Goal: Register for event/course

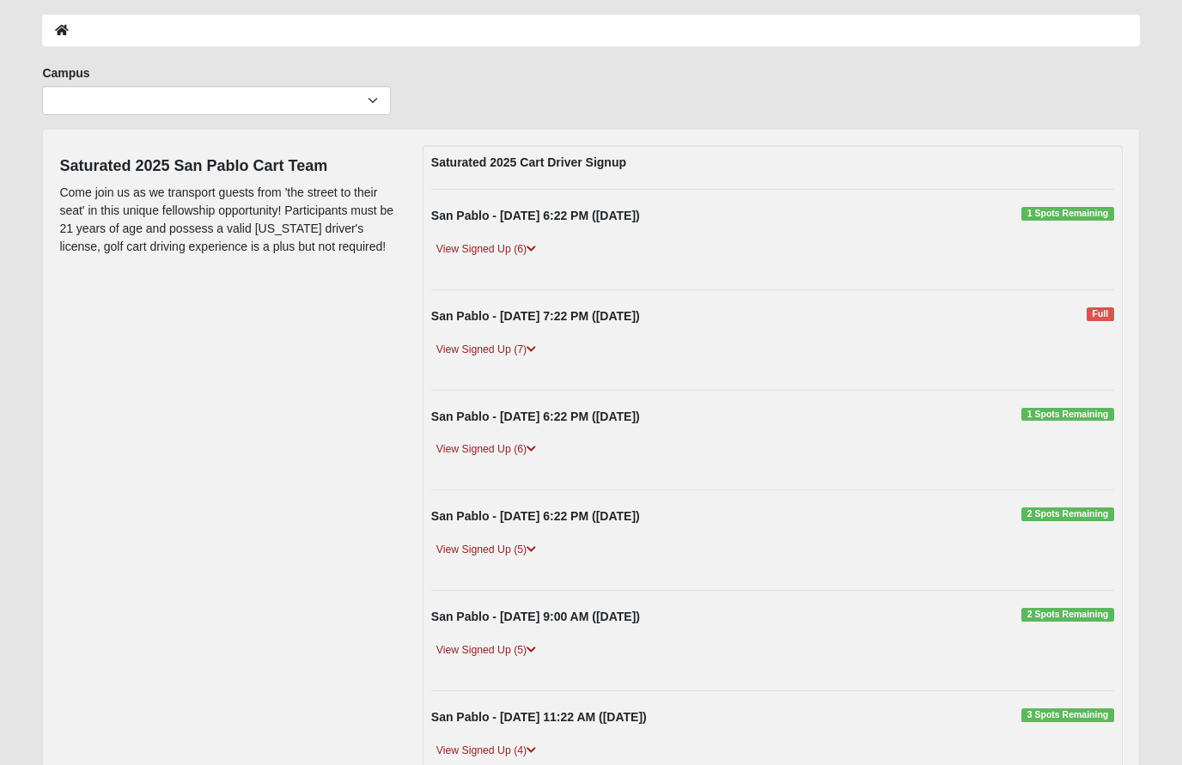
scroll to position [76, 0]
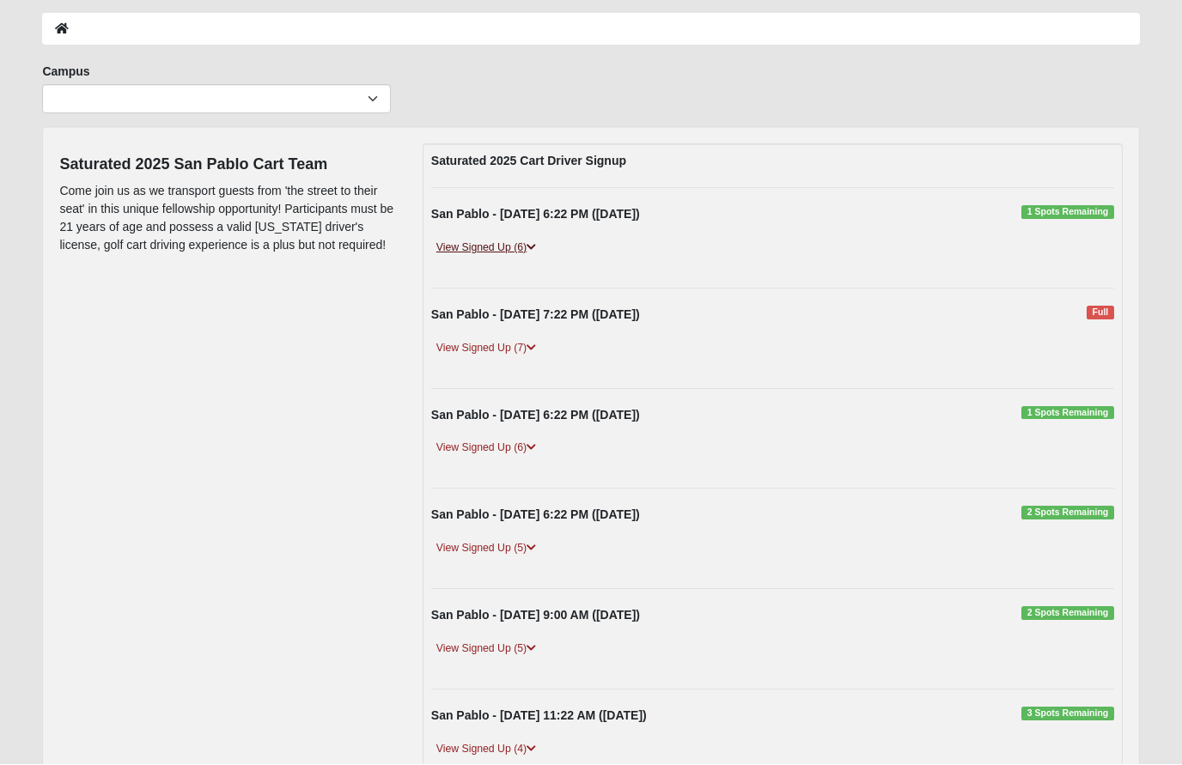
click at [476, 247] on link "View Signed Up (6)" at bounding box center [486, 249] width 110 height 18
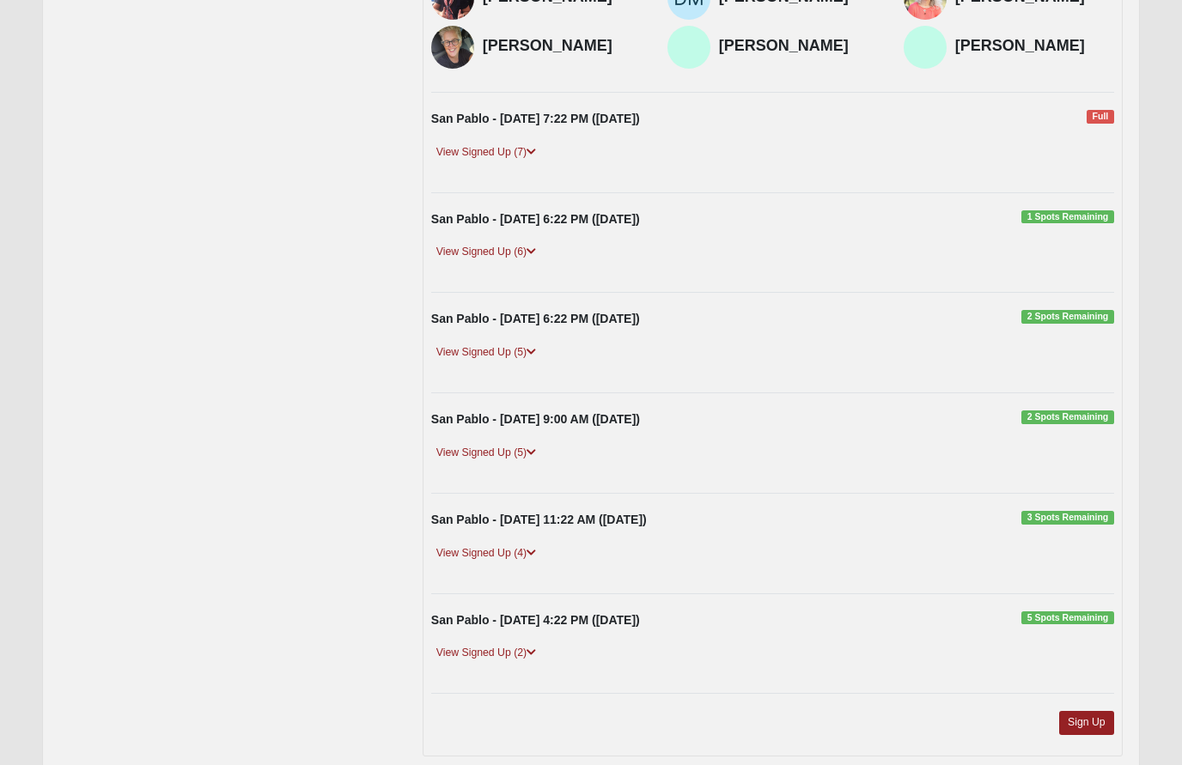
scroll to position [387, 0]
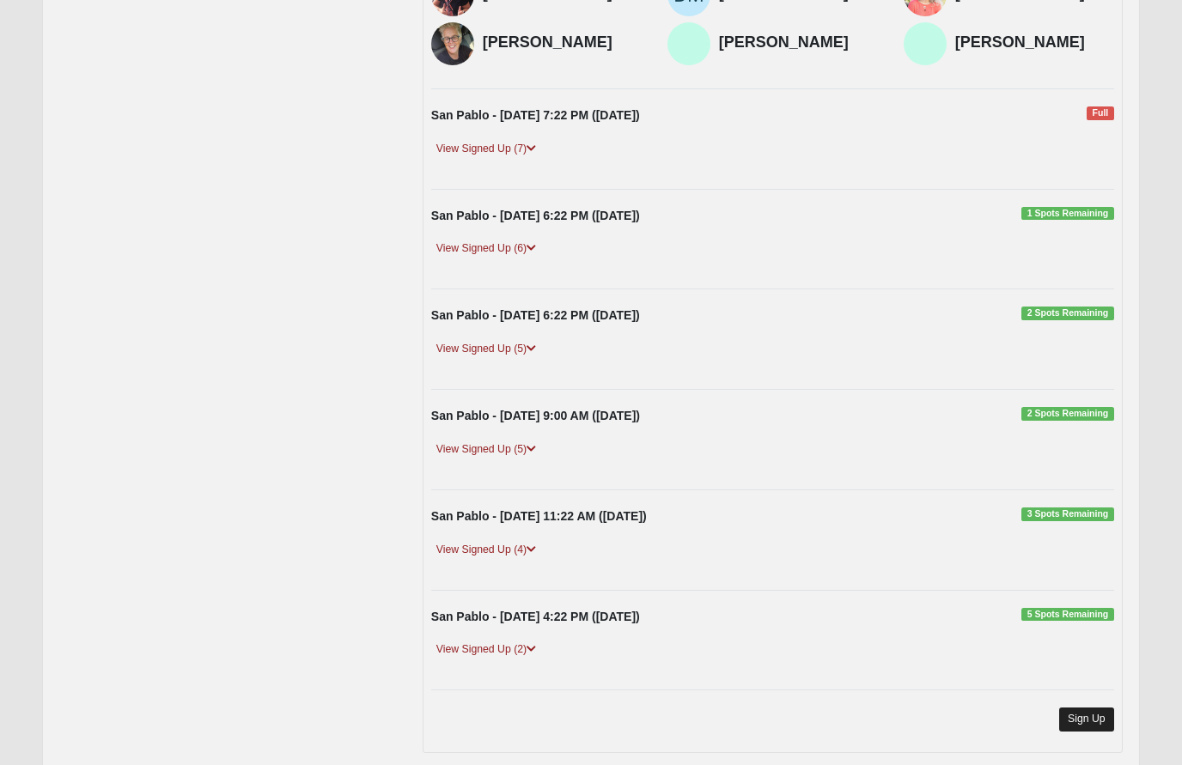
click at [1092, 708] on link "Sign Up" at bounding box center [1086, 719] width 55 height 23
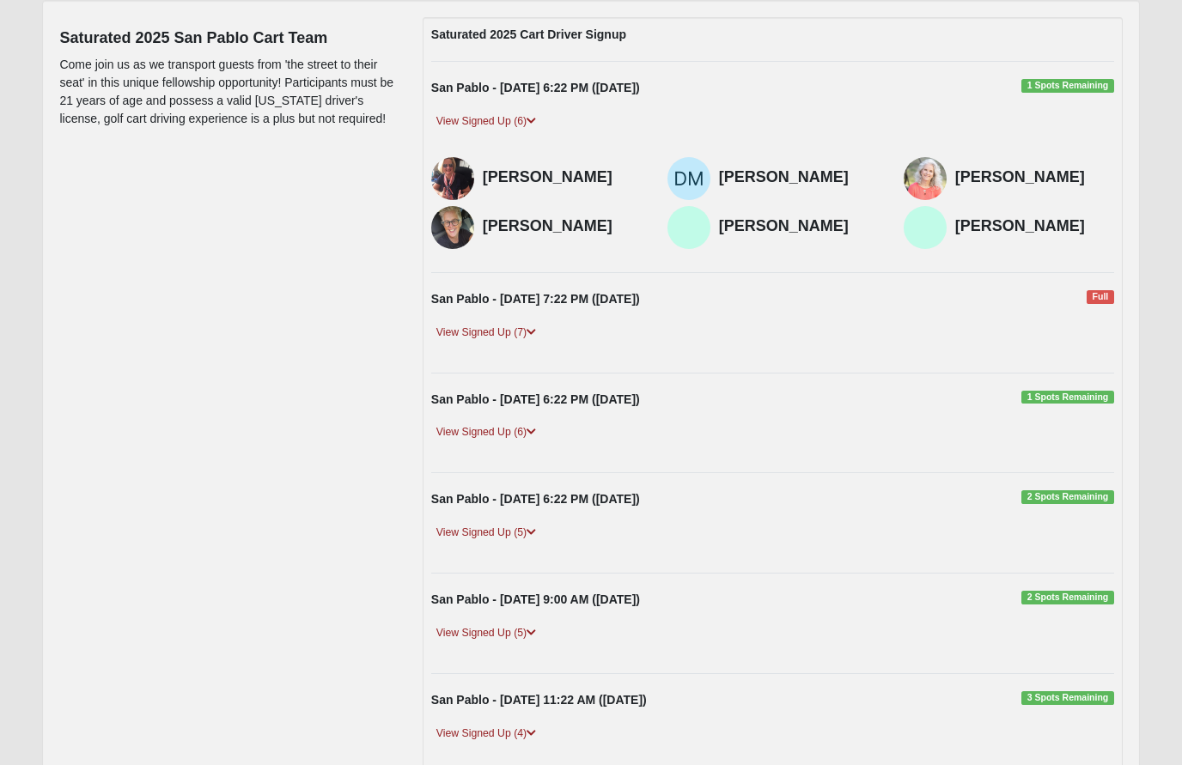
scroll to position [0, 0]
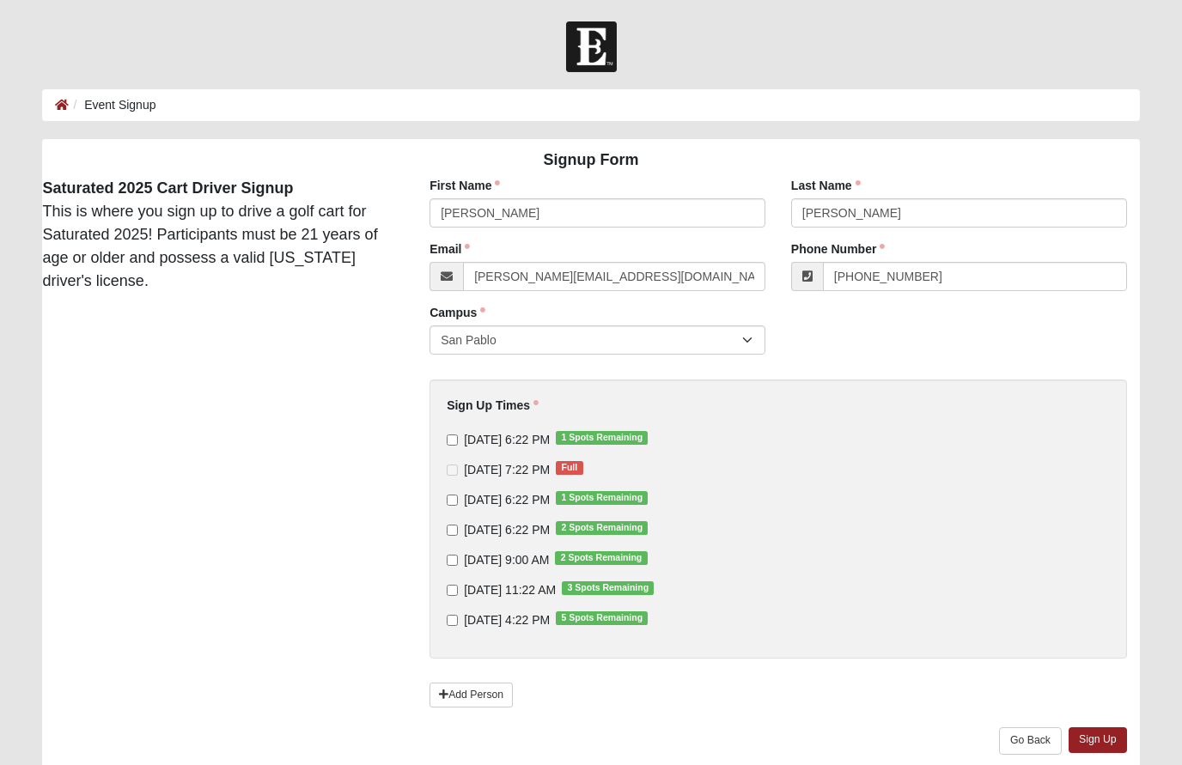
click at [448, 435] on input "[DATE] 6:22 PM 1 Spots Remaining" at bounding box center [452, 440] width 11 height 11
checkbox input "true"
click at [452, 504] on input "[DATE] 6:22 PM 1 Spots Remaining" at bounding box center [452, 500] width 11 height 11
checkbox input "true"
click at [449, 530] on input "[DATE] 6:22 PM 2 Spots Remaining" at bounding box center [452, 530] width 11 height 11
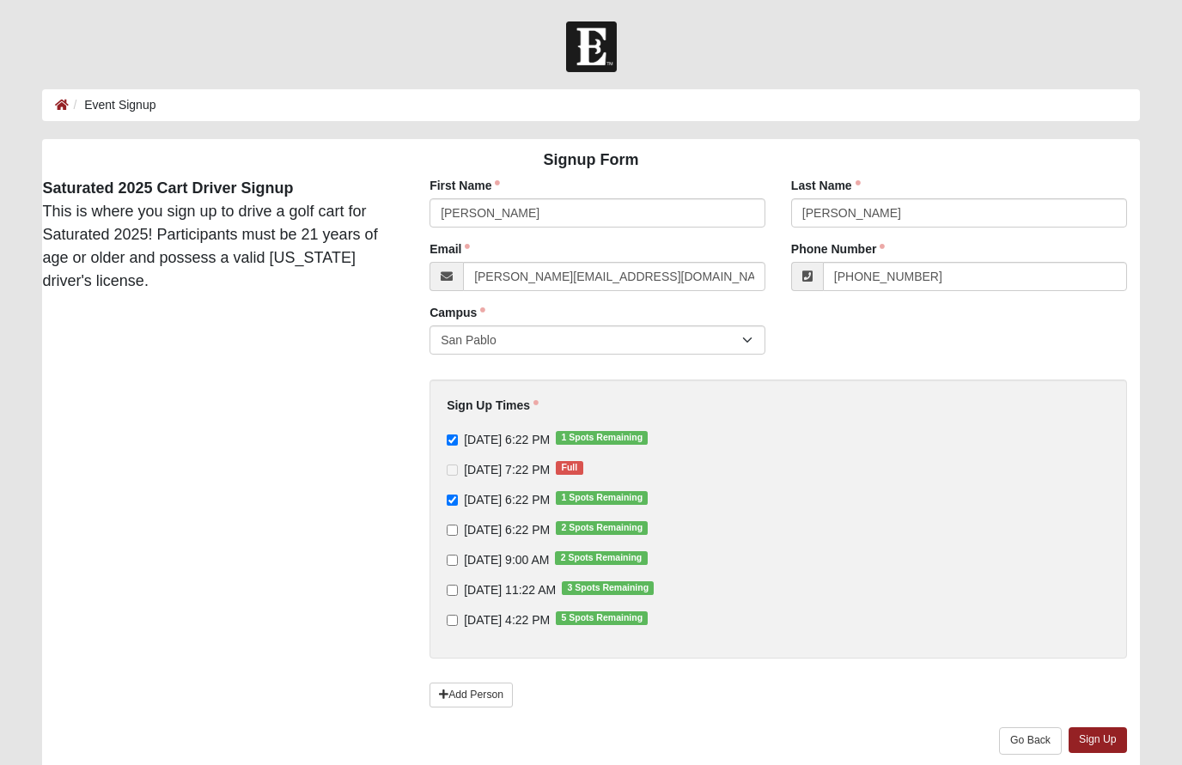
checkbox input "true"
click at [1097, 733] on link "Sign Up" at bounding box center [1098, 740] width 58 height 25
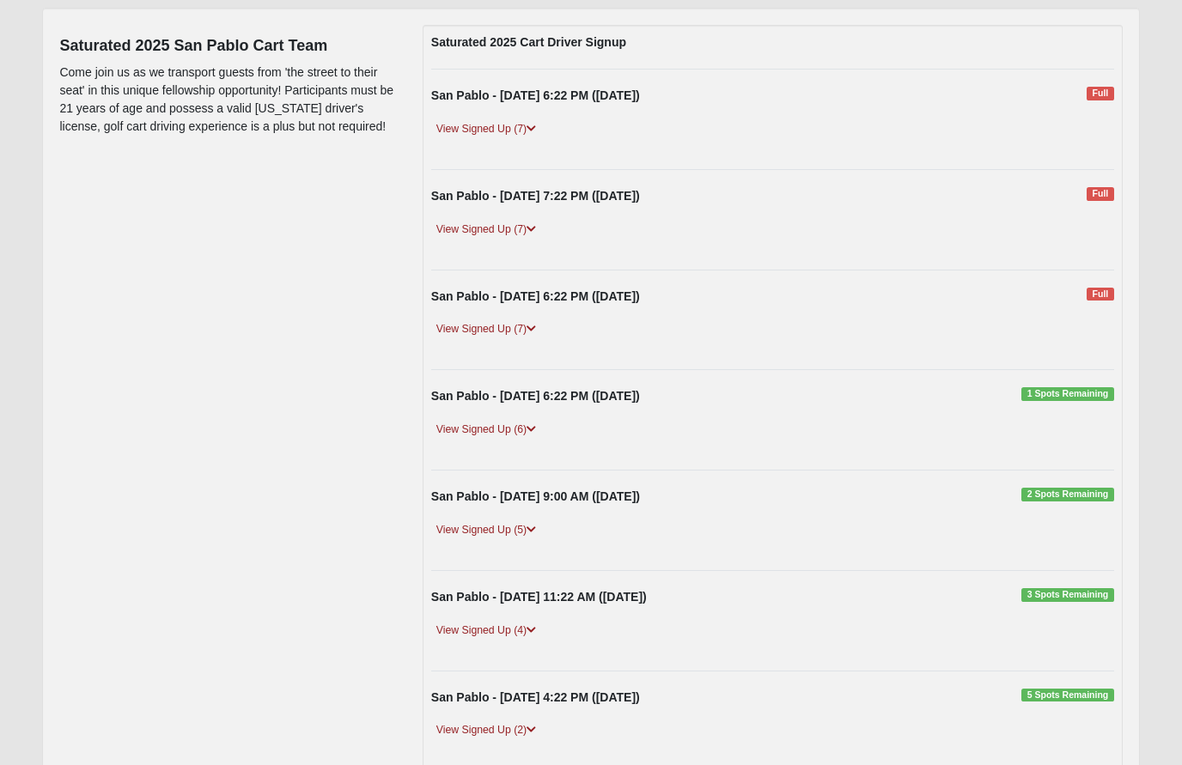
scroll to position [195, 0]
click at [478, 425] on link "View Signed Up (6)" at bounding box center [486, 430] width 110 height 18
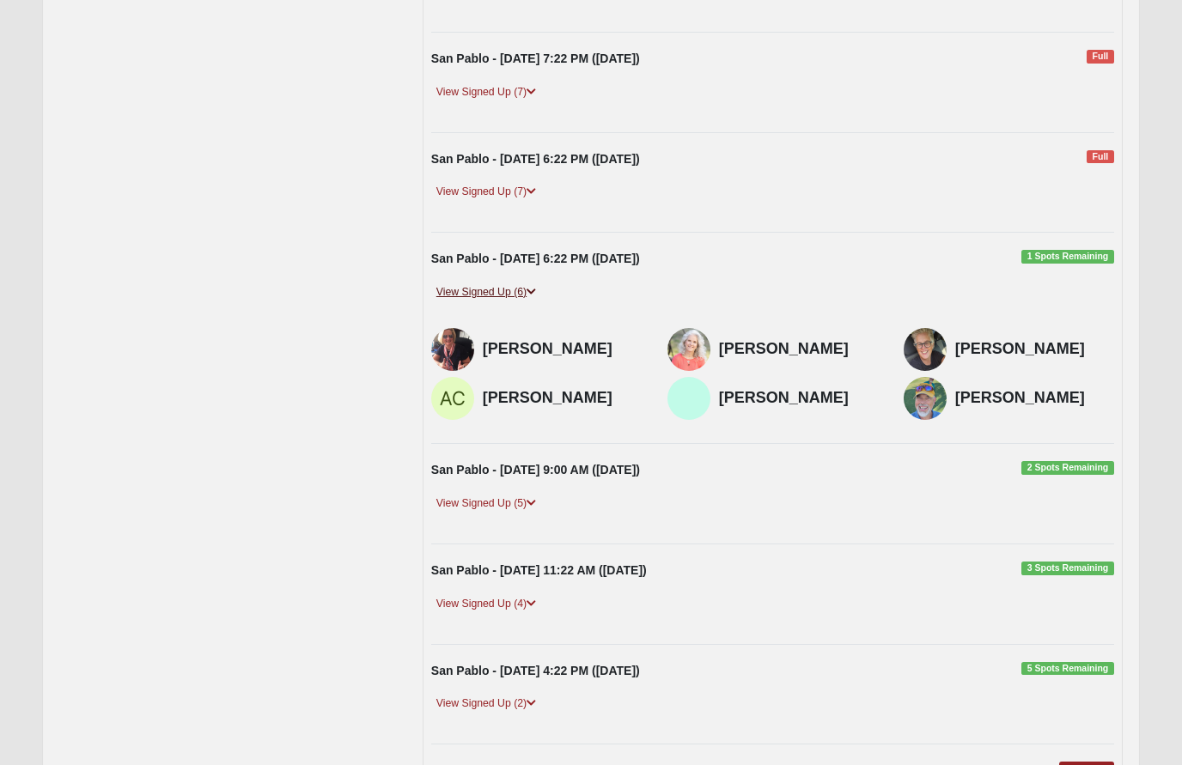
scroll to position [332, 0]
click at [459, 505] on link "View Signed Up (5)" at bounding box center [486, 504] width 110 height 18
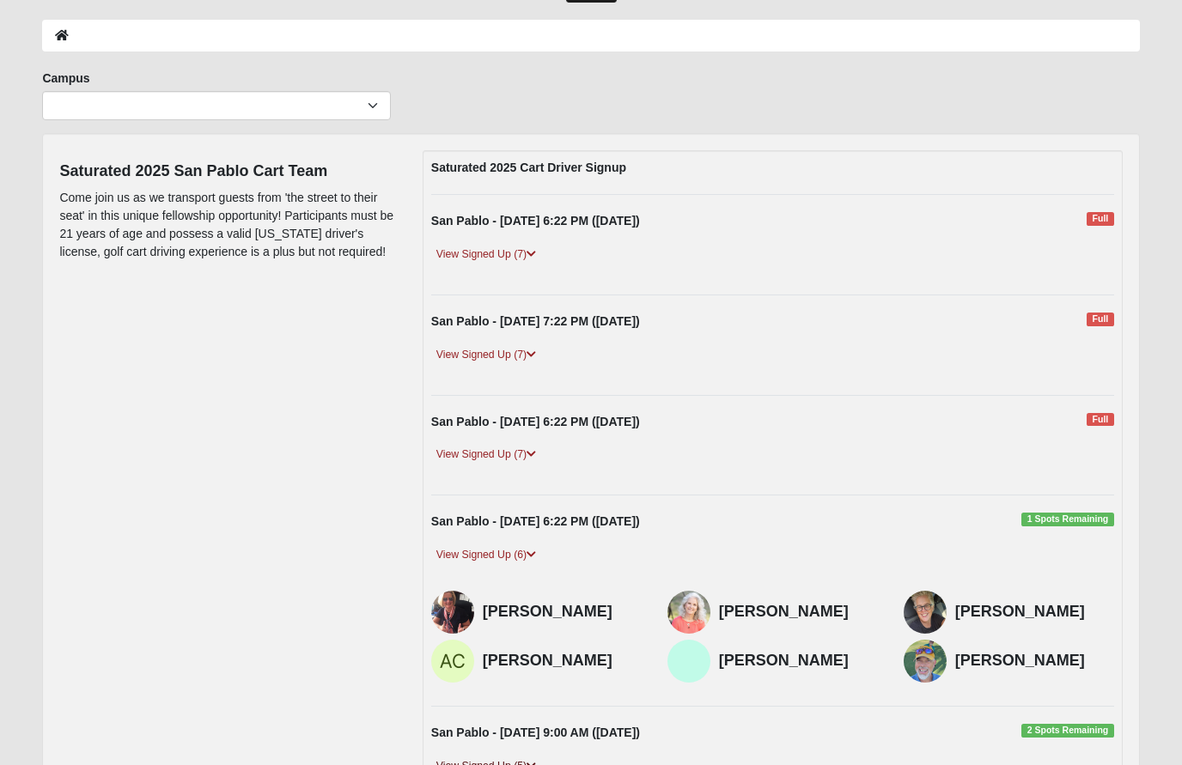
scroll to position [0, 0]
